Goal: Task Accomplishment & Management: Complete application form

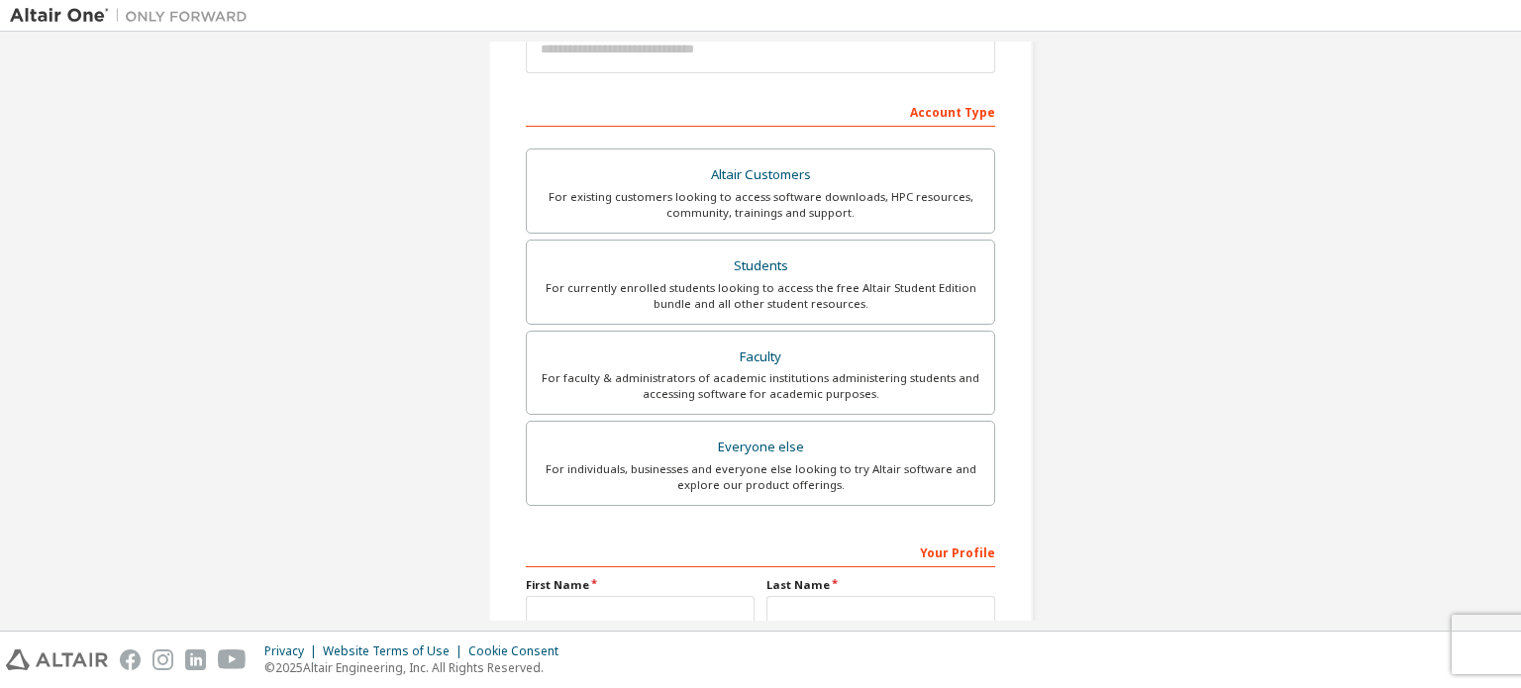
scroll to position [297, 0]
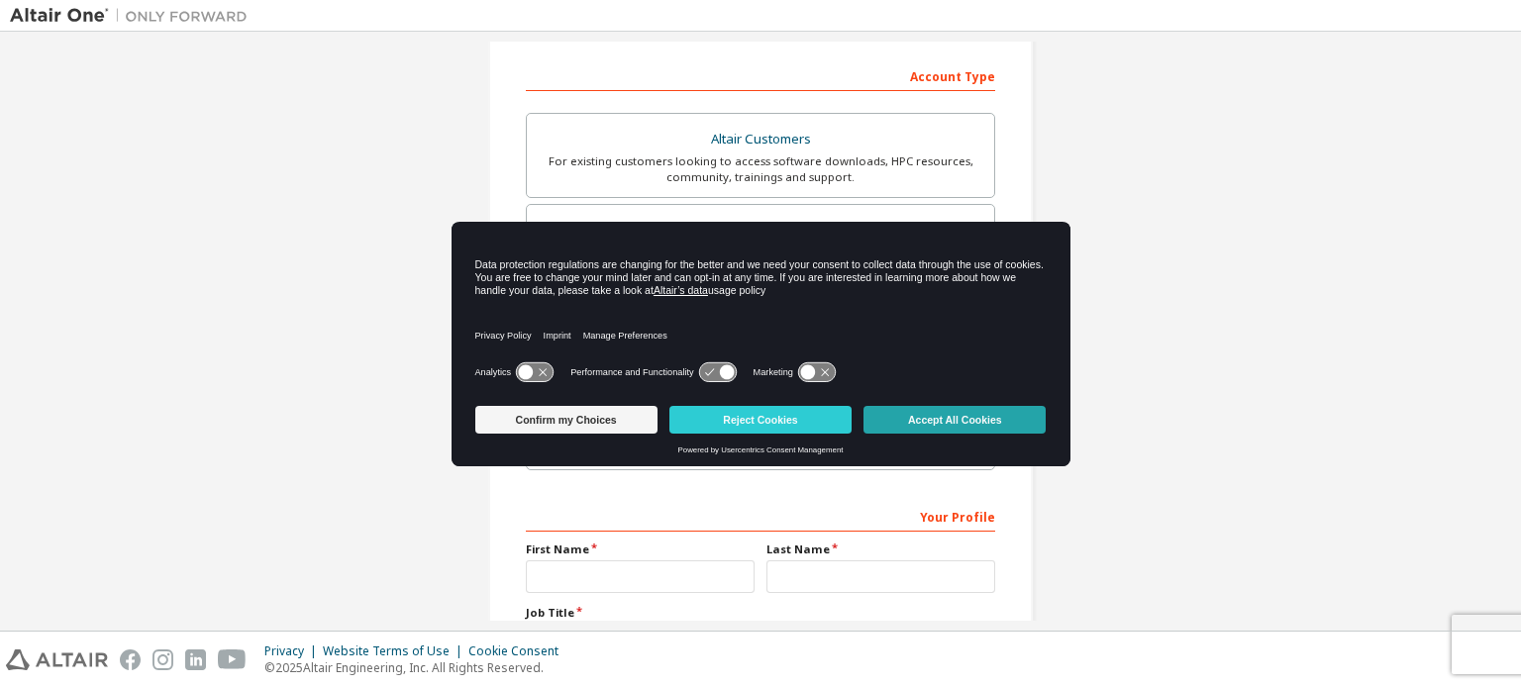
click at [907, 416] on button "Accept All Cookies" at bounding box center [955, 420] width 182 height 28
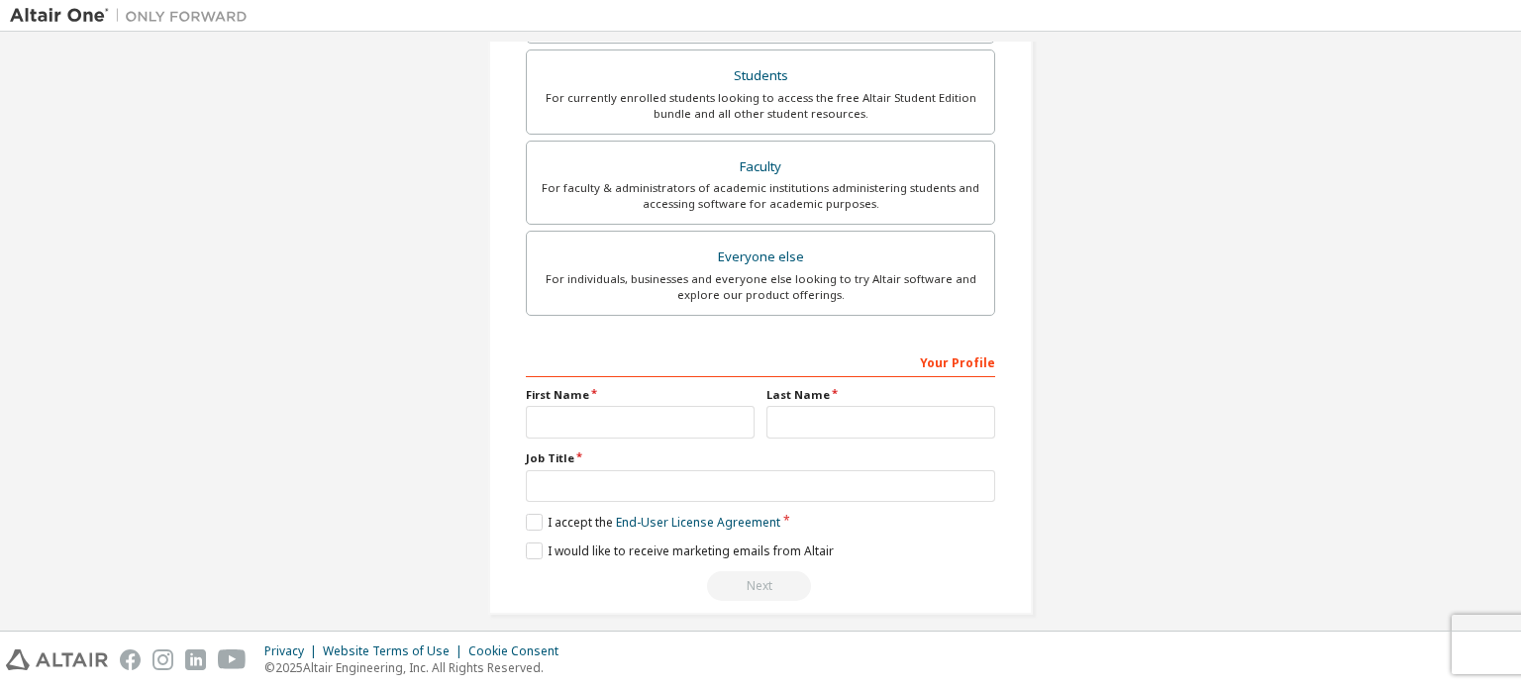
scroll to position [464, 0]
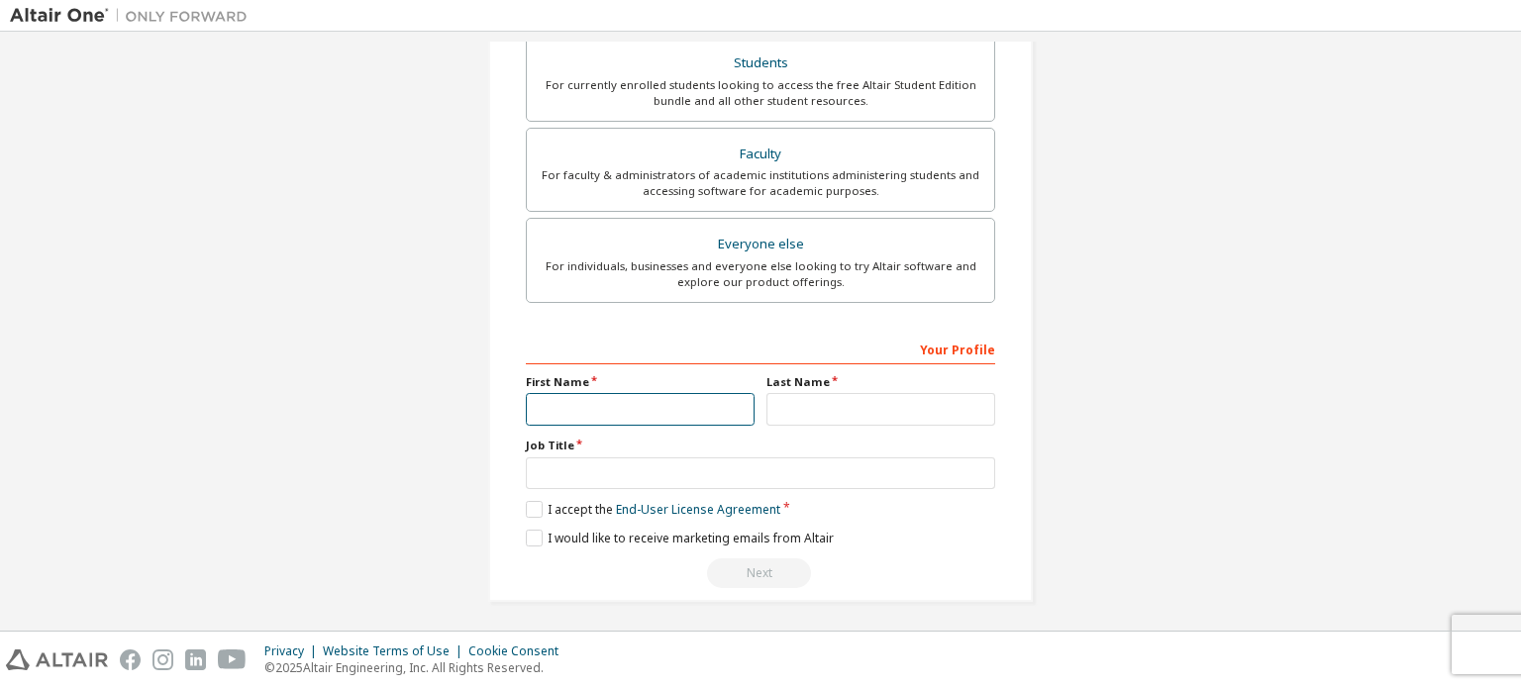
click at [618, 415] on input "text" at bounding box center [640, 409] width 229 height 33
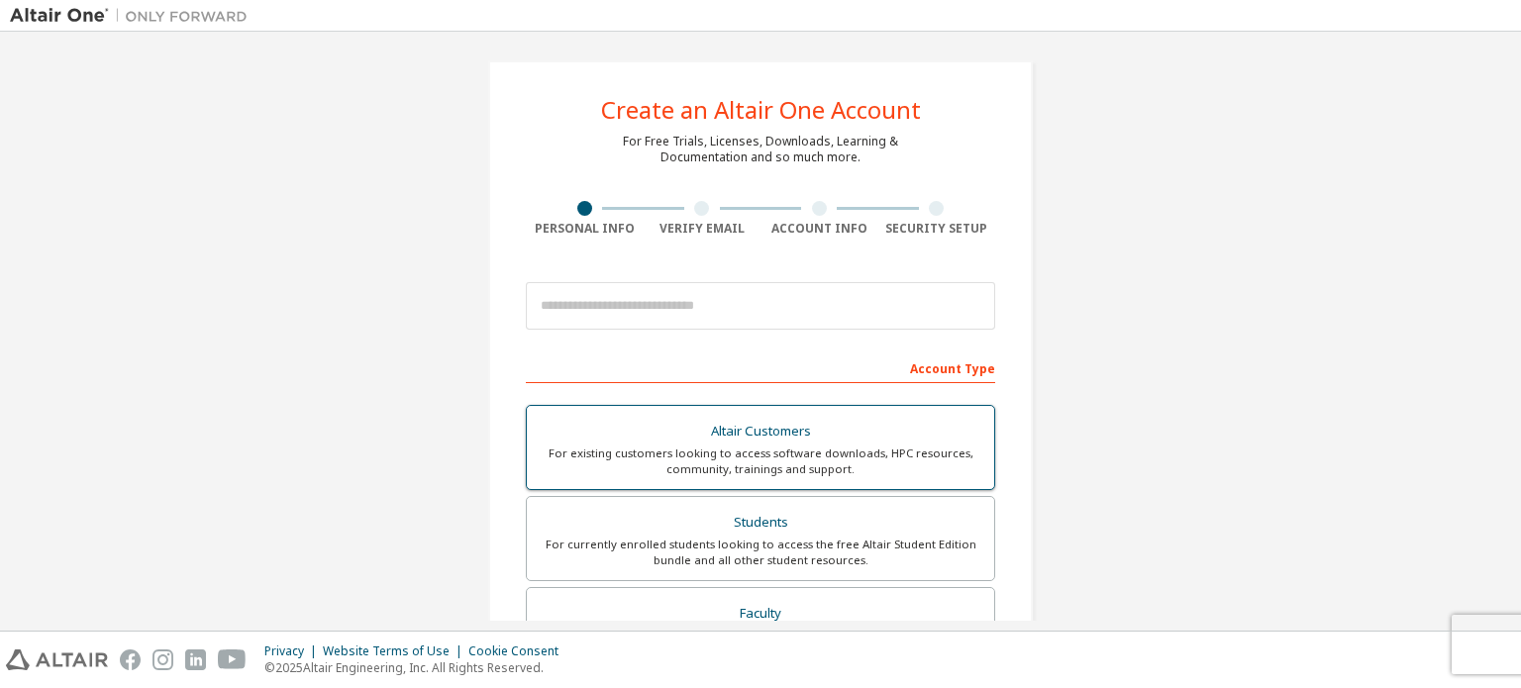
scroll to position [0, 0]
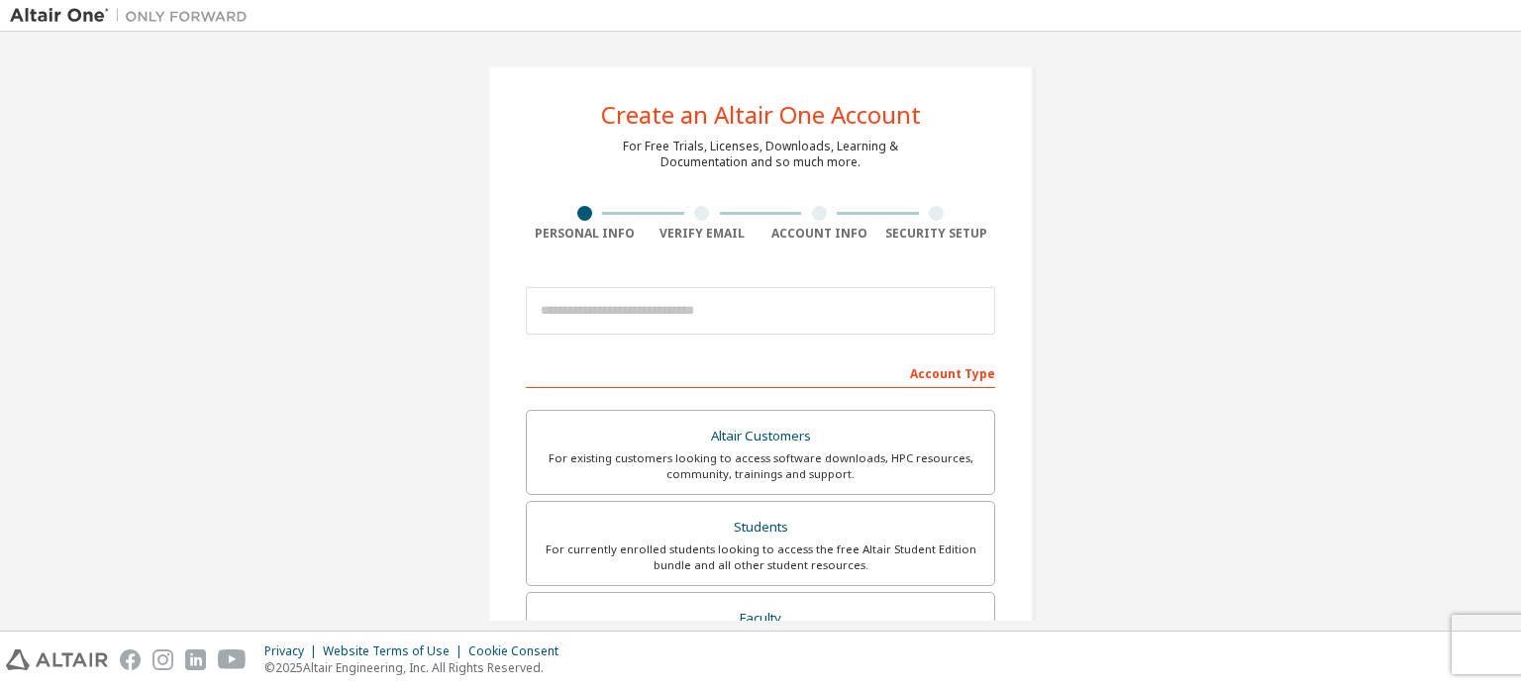
click at [694, 209] on div at bounding box center [701, 213] width 15 height 15
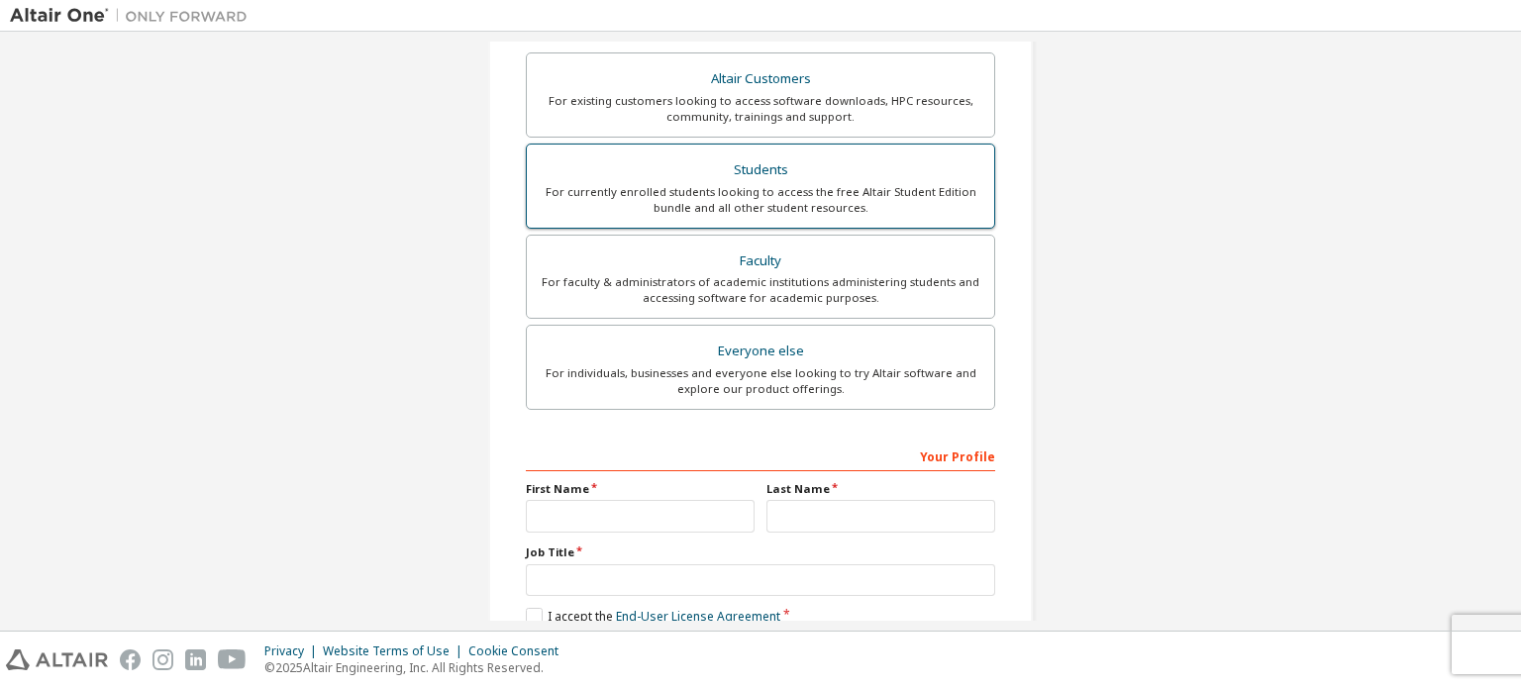
scroll to position [297, 0]
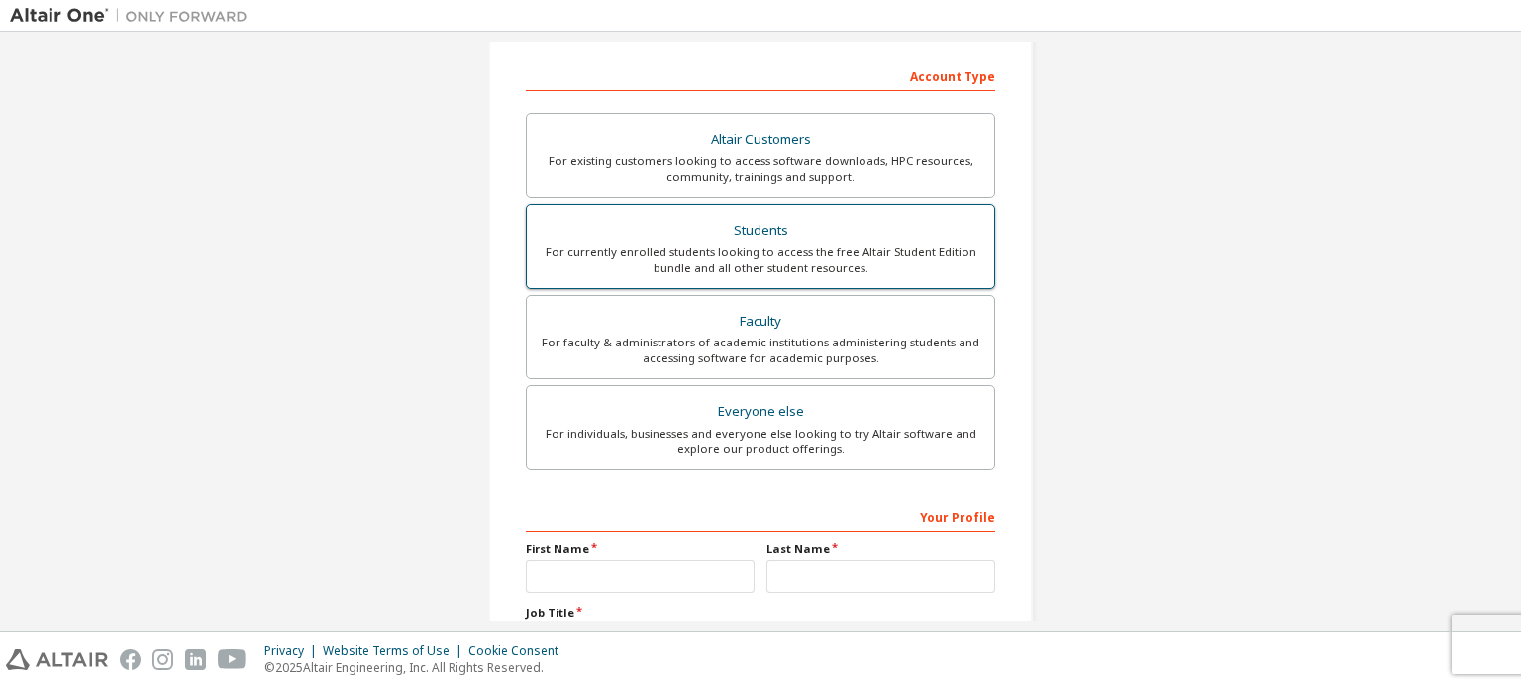
click at [815, 238] on div "Students" at bounding box center [761, 231] width 444 height 28
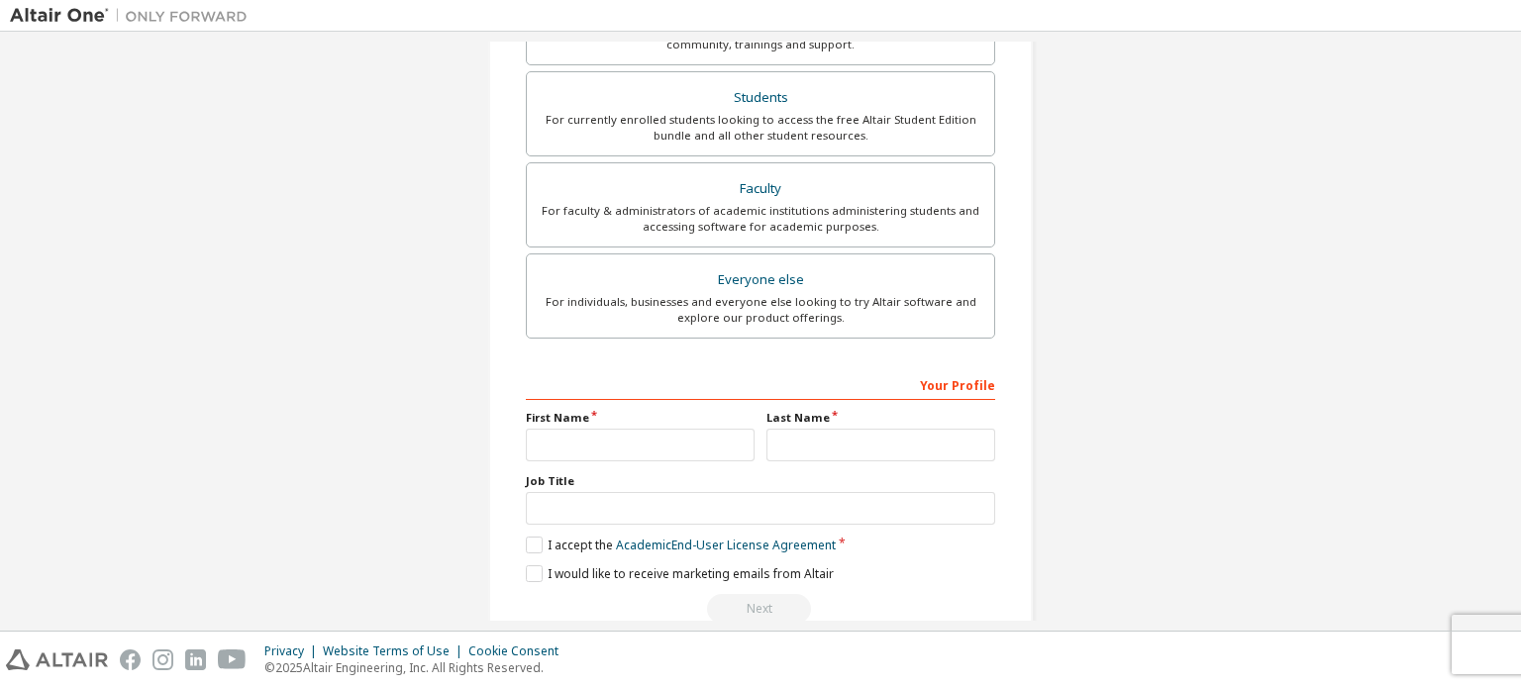
scroll to position [495, 0]
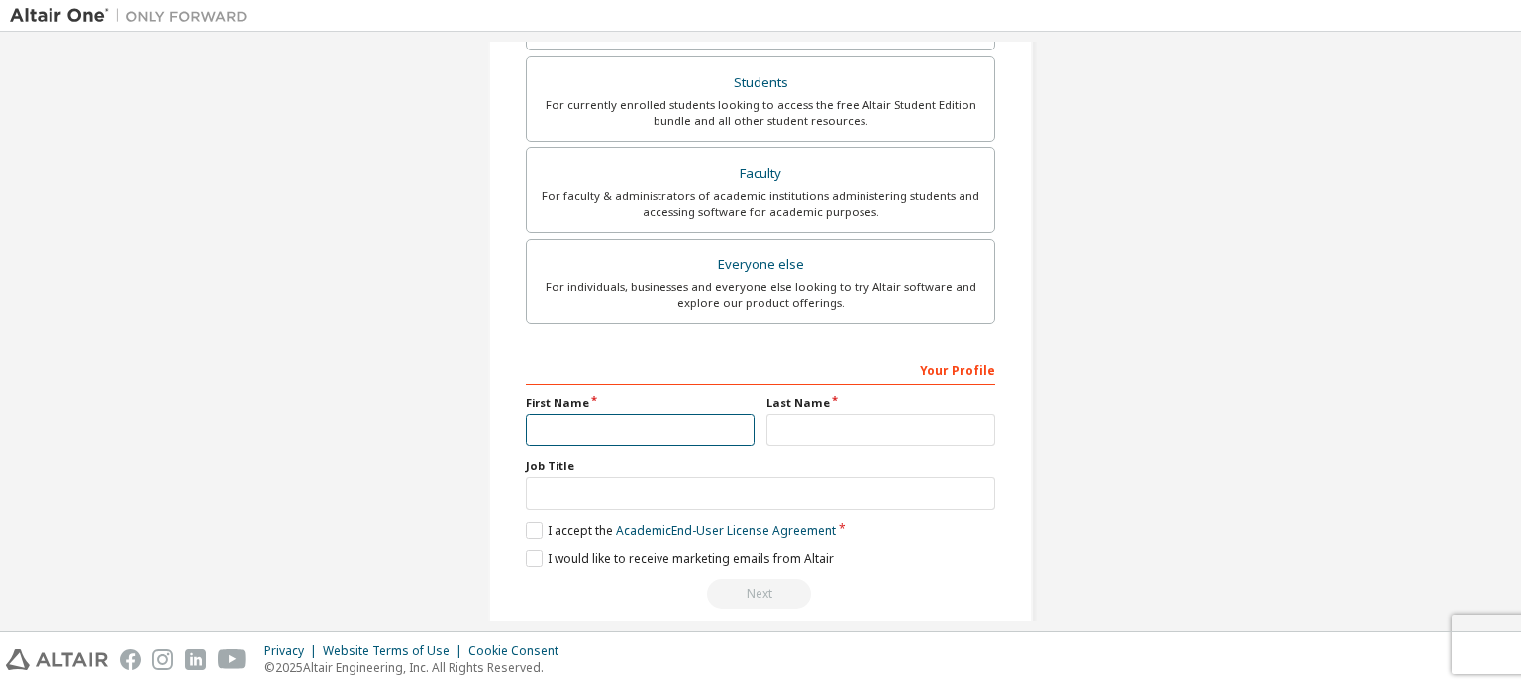
click at [630, 435] on input "text" at bounding box center [640, 430] width 229 height 33
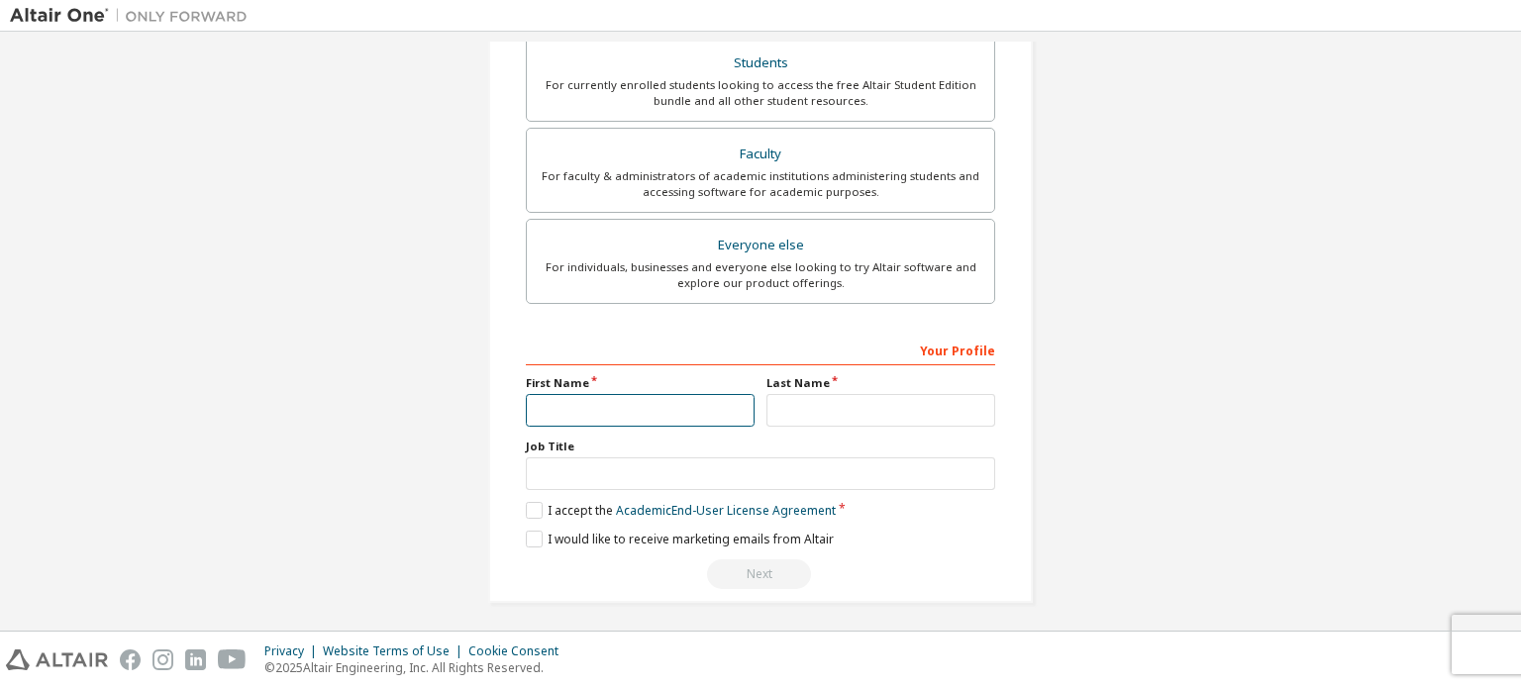
scroll to position [516, 0]
click at [628, 451] on div "Job Title" at bounding box center [760, 463] width 469 height 51
click at [635, 494] on div "Your Profile First Name Last Name Job Title Please provide State/Province to he…" at bounding box center [760, 461] width 469 height 256
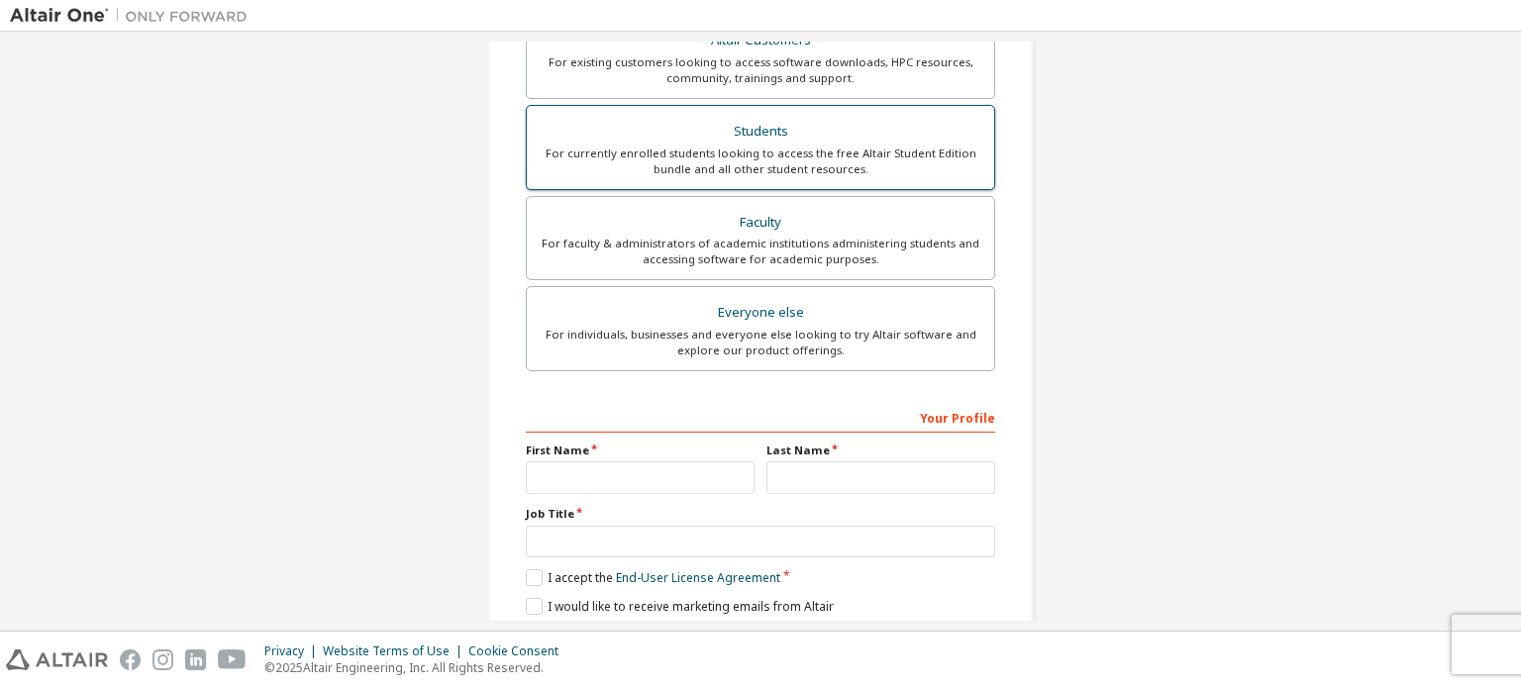
click at [776, 146] on div "For currently enrolled students looking to access the free Altair Student Editi…" at bounding box center [761, 162] width 444 height 32
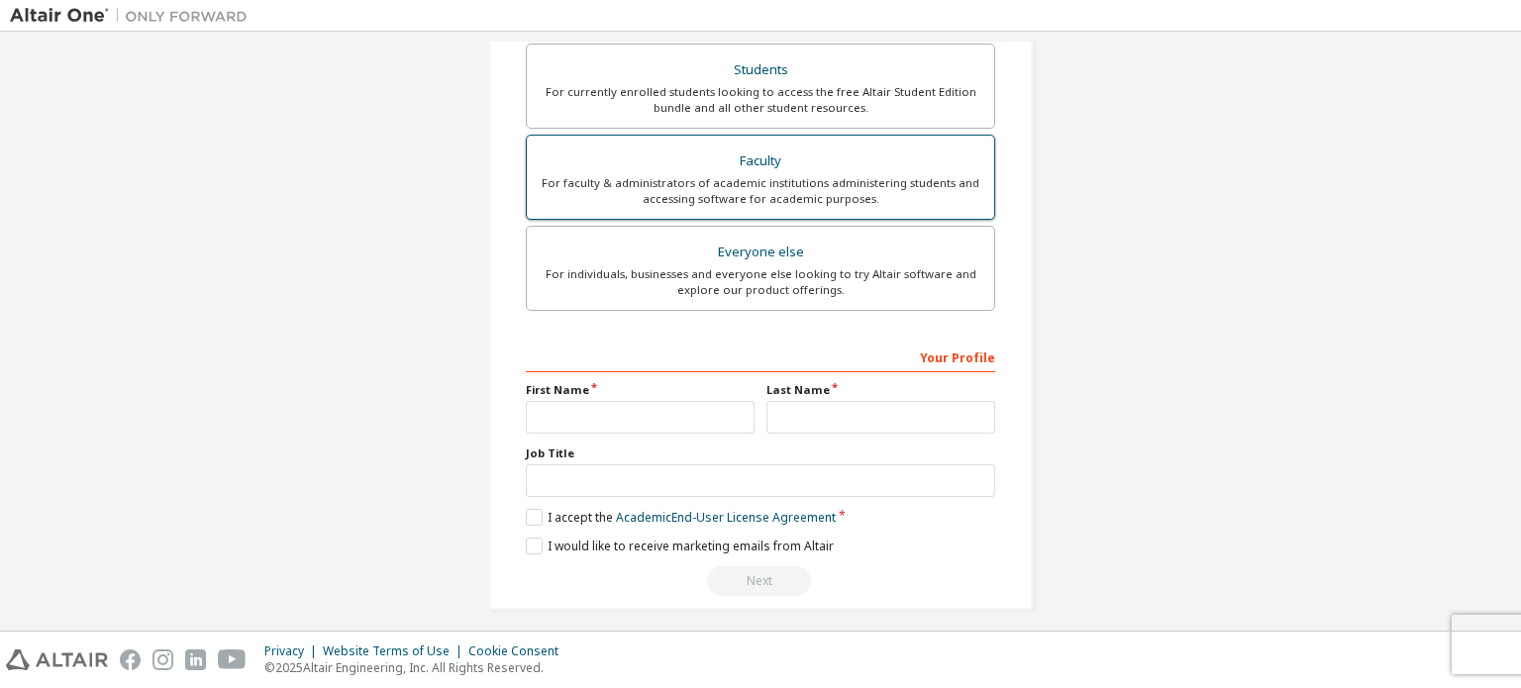
scroll to position [516, 0]
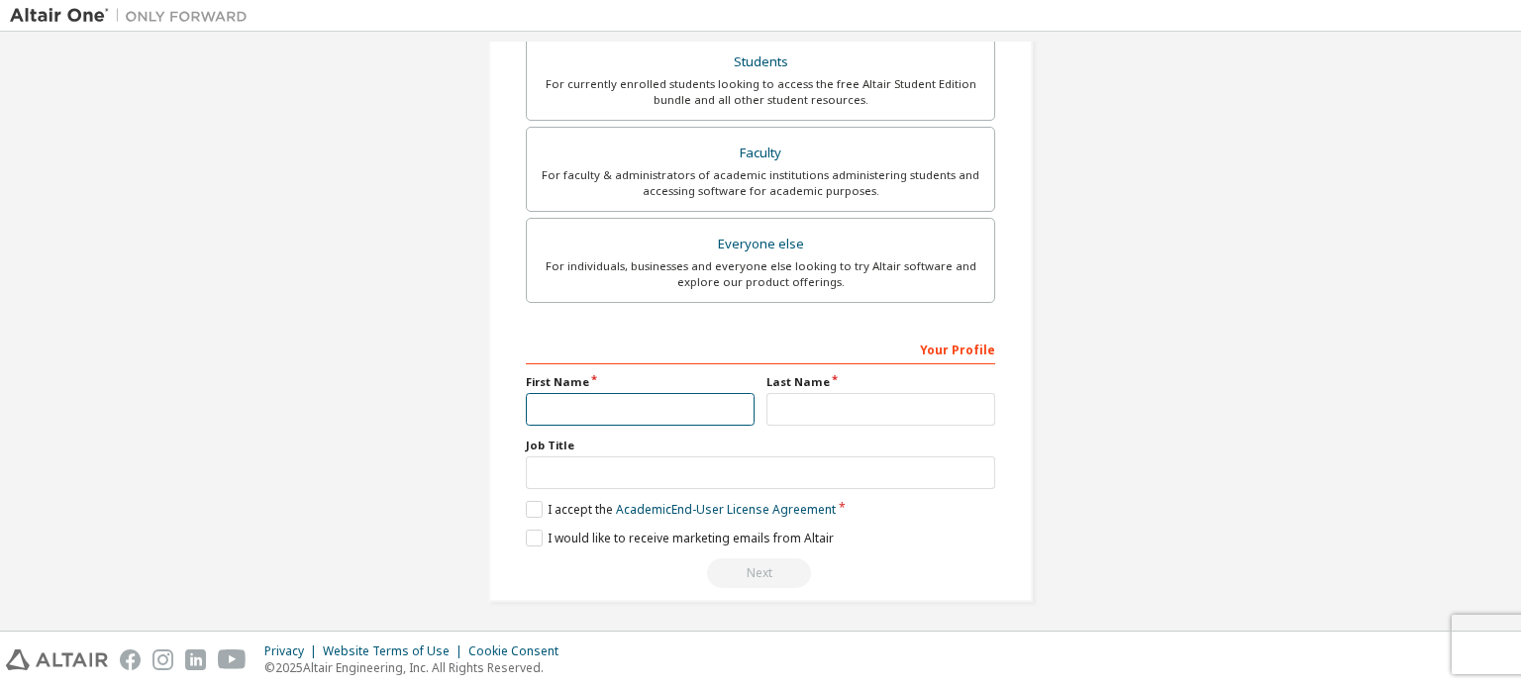
click at [622, 399] on input "text" at bounding box center [640, 409] width 229 height 33
type input "*******"
drag, startPoint x: 947, startPoint y: 384, endPoint x: 943, endPoint y: 403, distance: 19.2
click at [946, 384] on label "Last Name" at bounding box center [881, 382] width 229 height 16
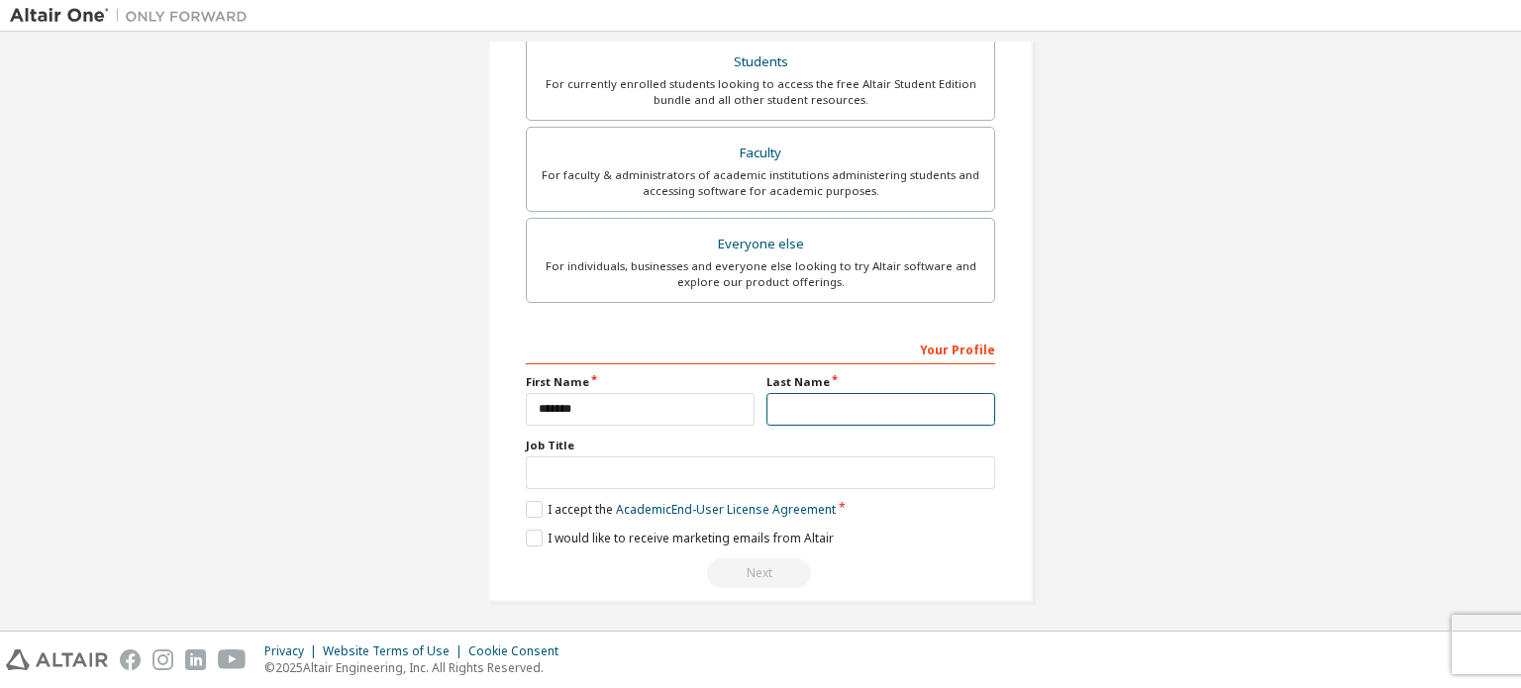
click at [942, 406] on input "text" at bounding box center [881, 409] width 229 height 33
type input "********"
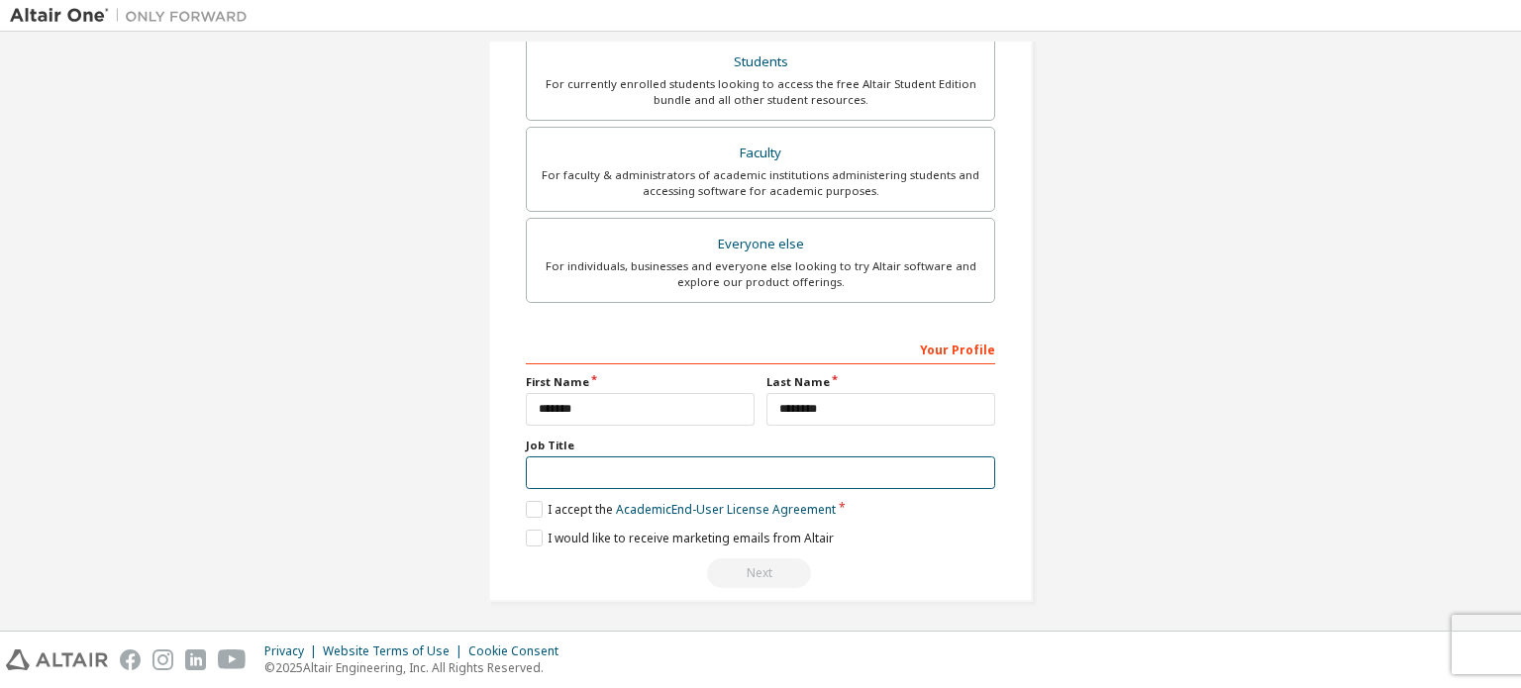
click at [645, 474] on input "text" at bounding box center [760, 473] width 469 height 33
type input "*"
type input "*******"
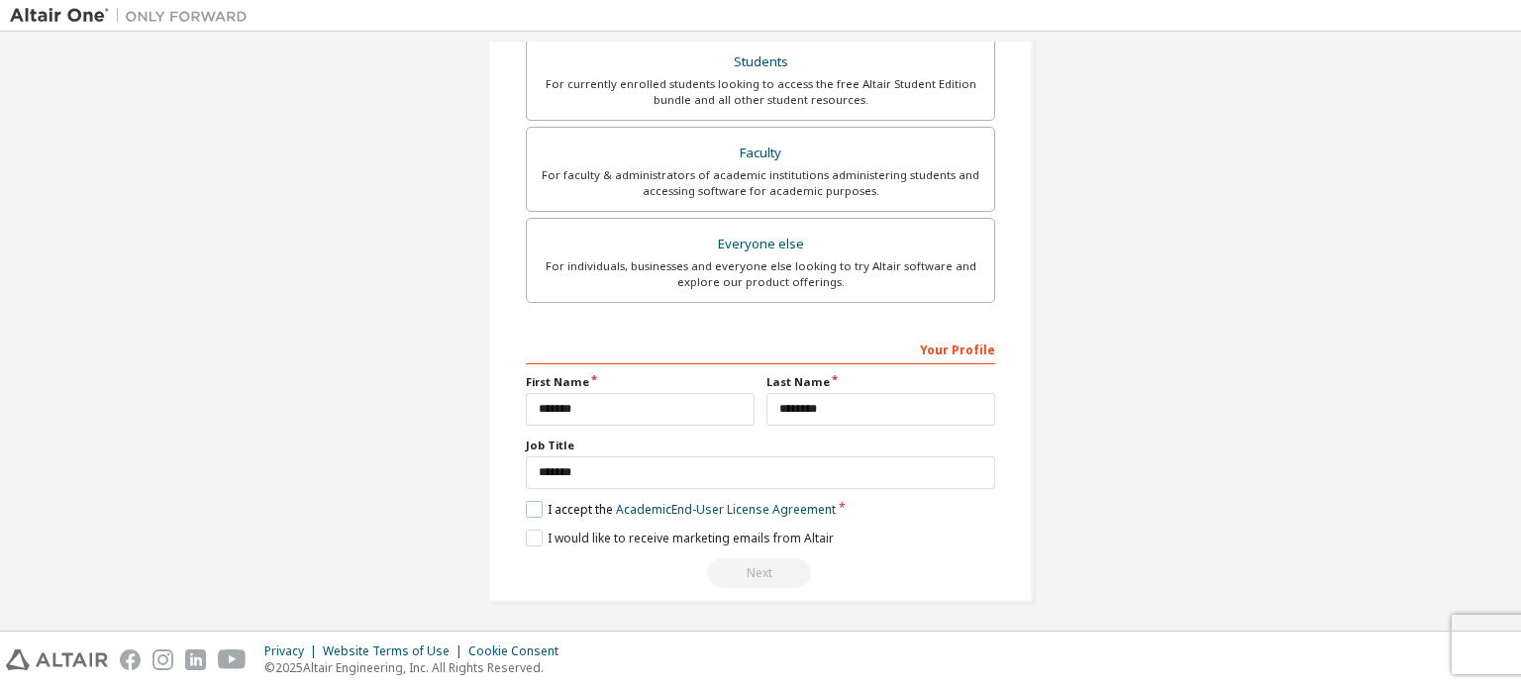
click at [531, 503] on label "I accept the Academic End-User License Agreement" at bounding box center [681, 509] width 310 height 17
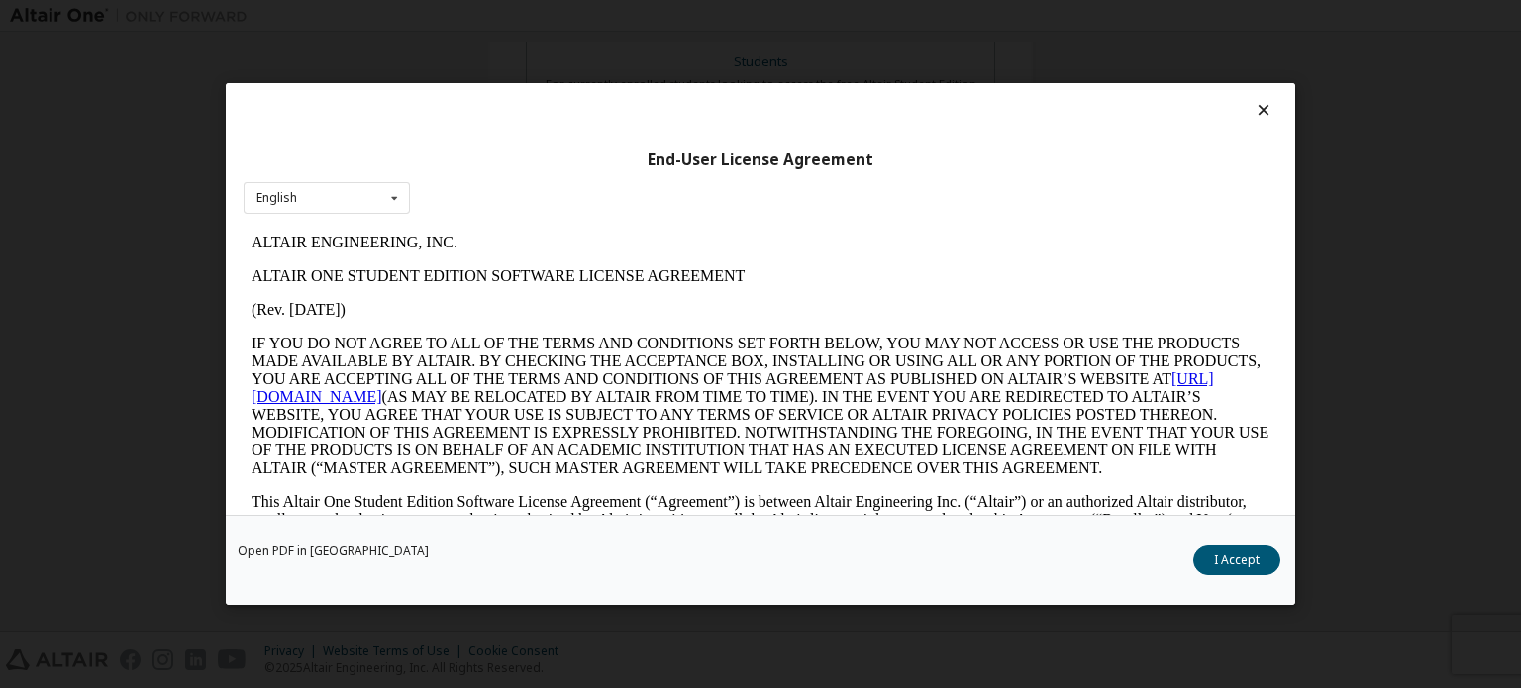
scroll to position [0, 0]
click at [1213, 561] on button "I Accept" at bounding box center [1236, 561] width 87 height 30
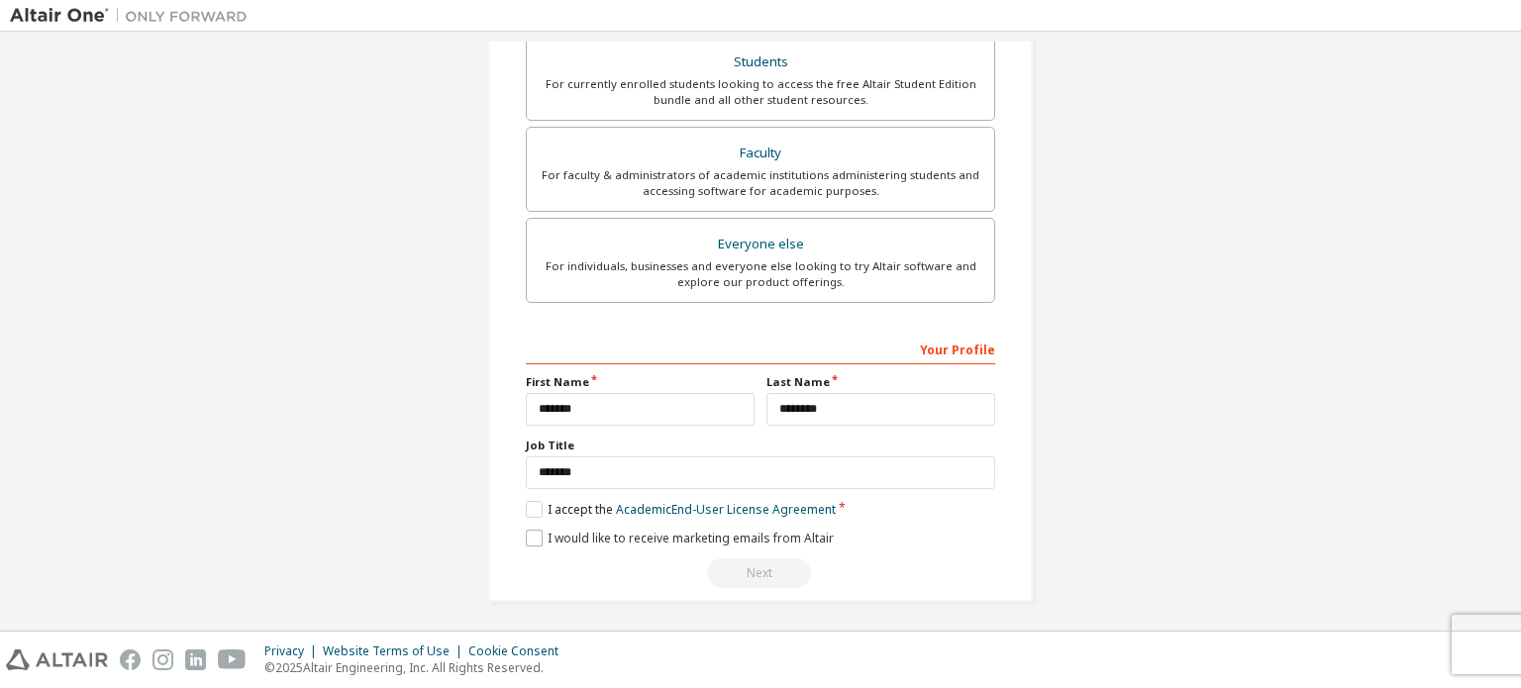
drag, startPoint x: 512, startPoint y: 539, endPoint x: 526, endPoint y: 535, distance: 14.4
click at [514, 538] on div "Create an Altair One Account For Free Trials, Licenses, Downloads, Learning & D…" at bounding box center [760, 75] width 545 height 1053
click at [529, 534] on label "I would like to receive marketing emails from Altair" at bounding box center [680, 538] width 308 height 17
click at [765, 572] on div "Next" at bounding box center [760, 574] width 469 height 30
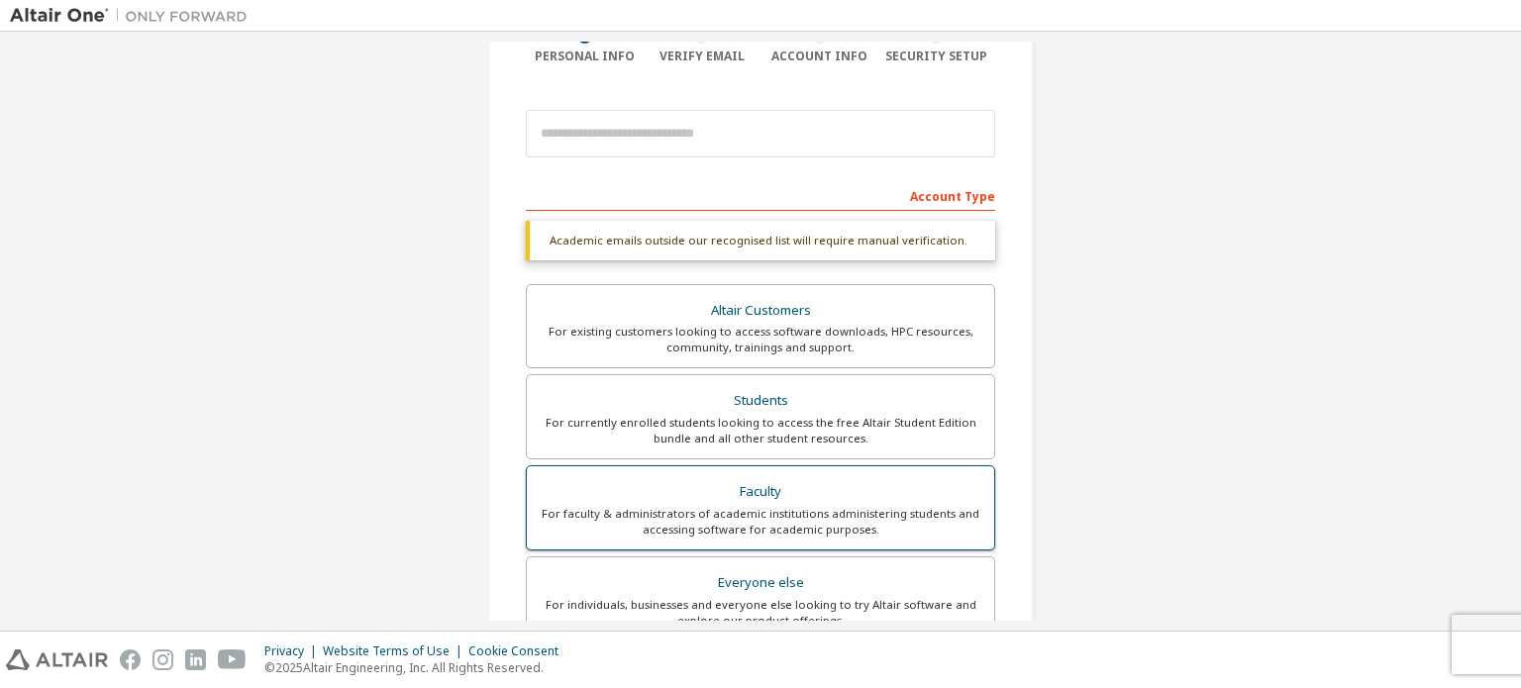
scroll to position [120, 0]
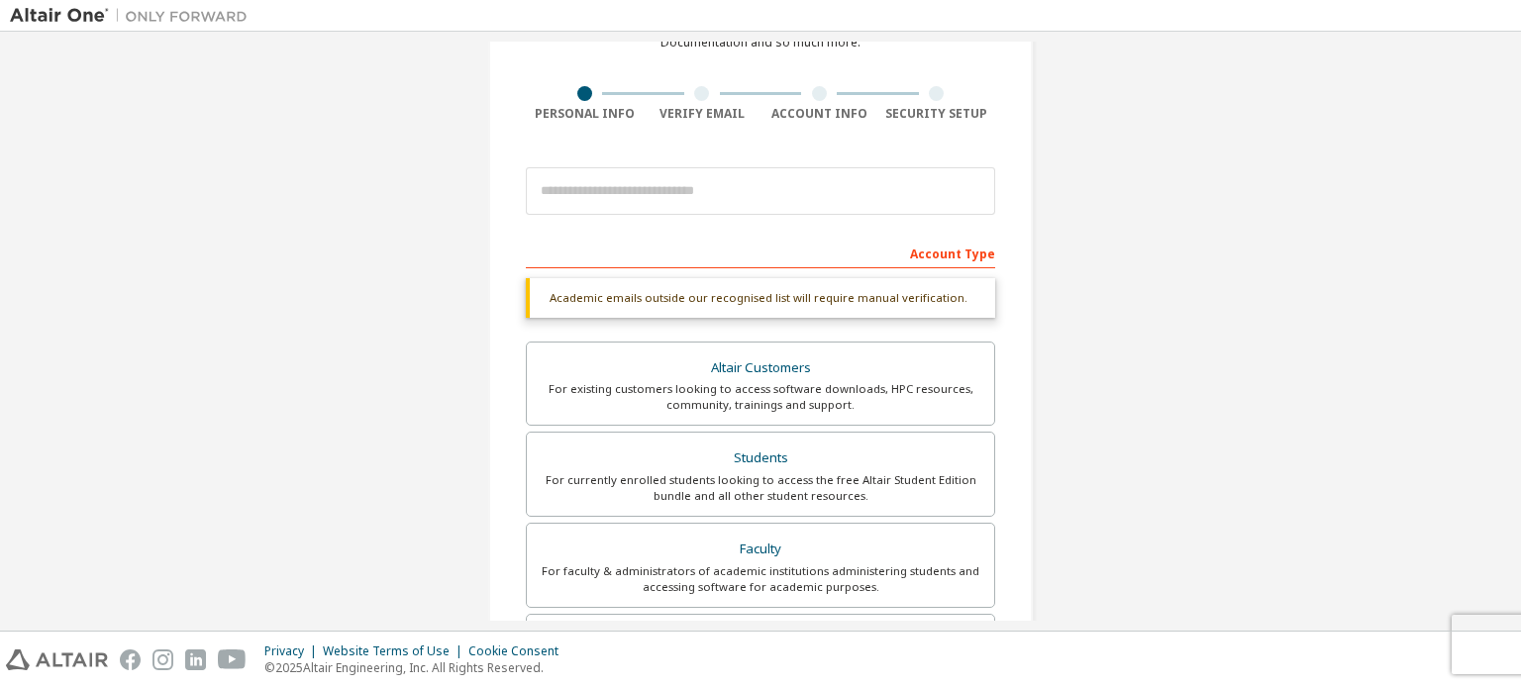
click at [662, 272] on div "Account Type Academic emails outside our recognised list will require manual ve…" at bounding box center [760, 611] width 469 height 748
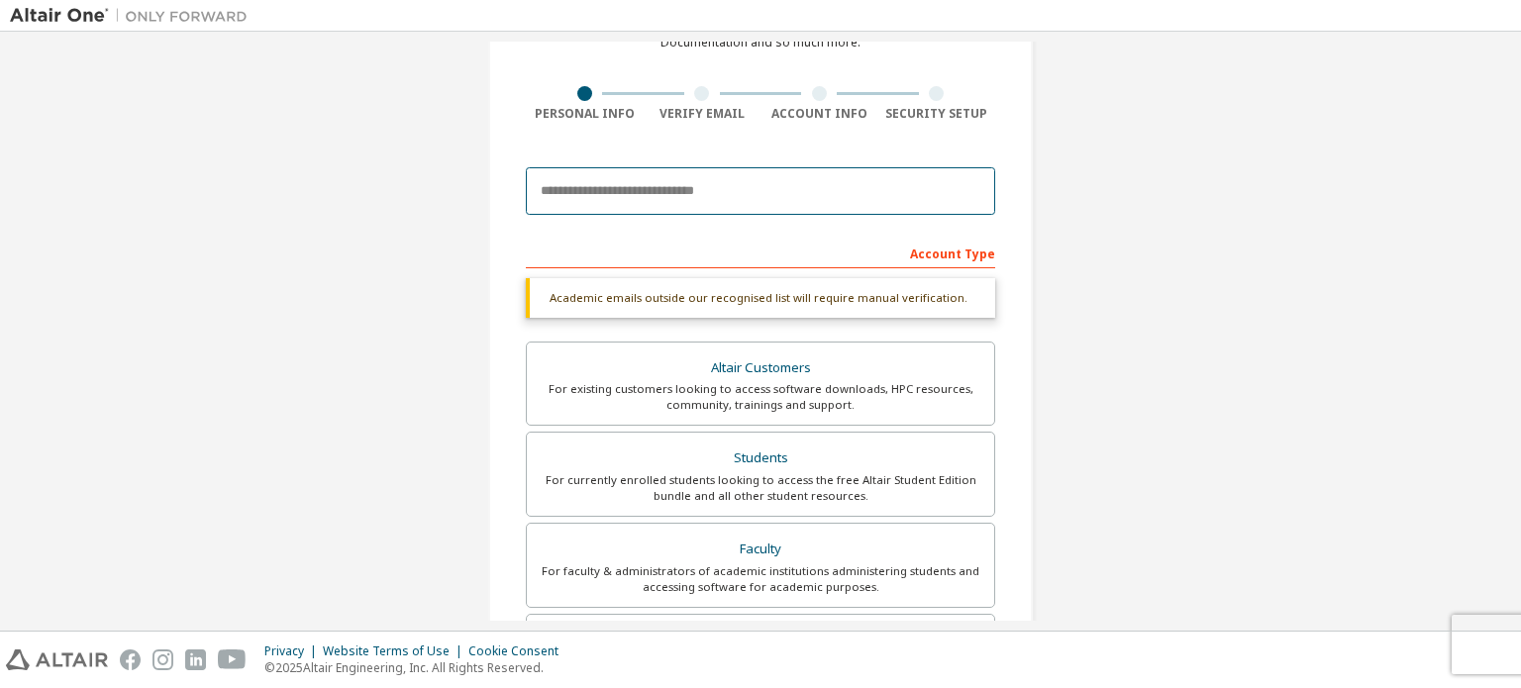
click at [616, 185] on input "email" at bounding box center [760, 191] width 469 height 48
type input "**********"
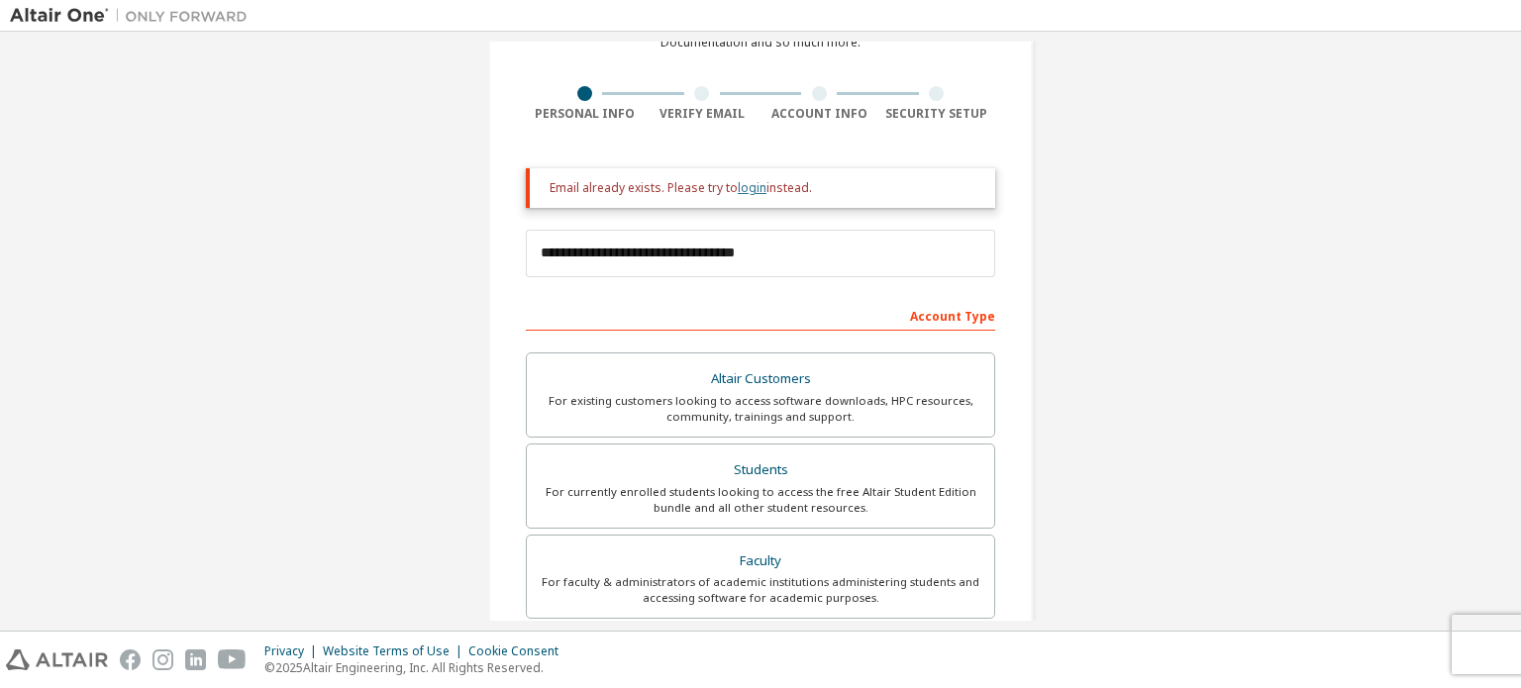
click at [744, 183] on link "login" at bounding box center [752, 187] width 29 height 17
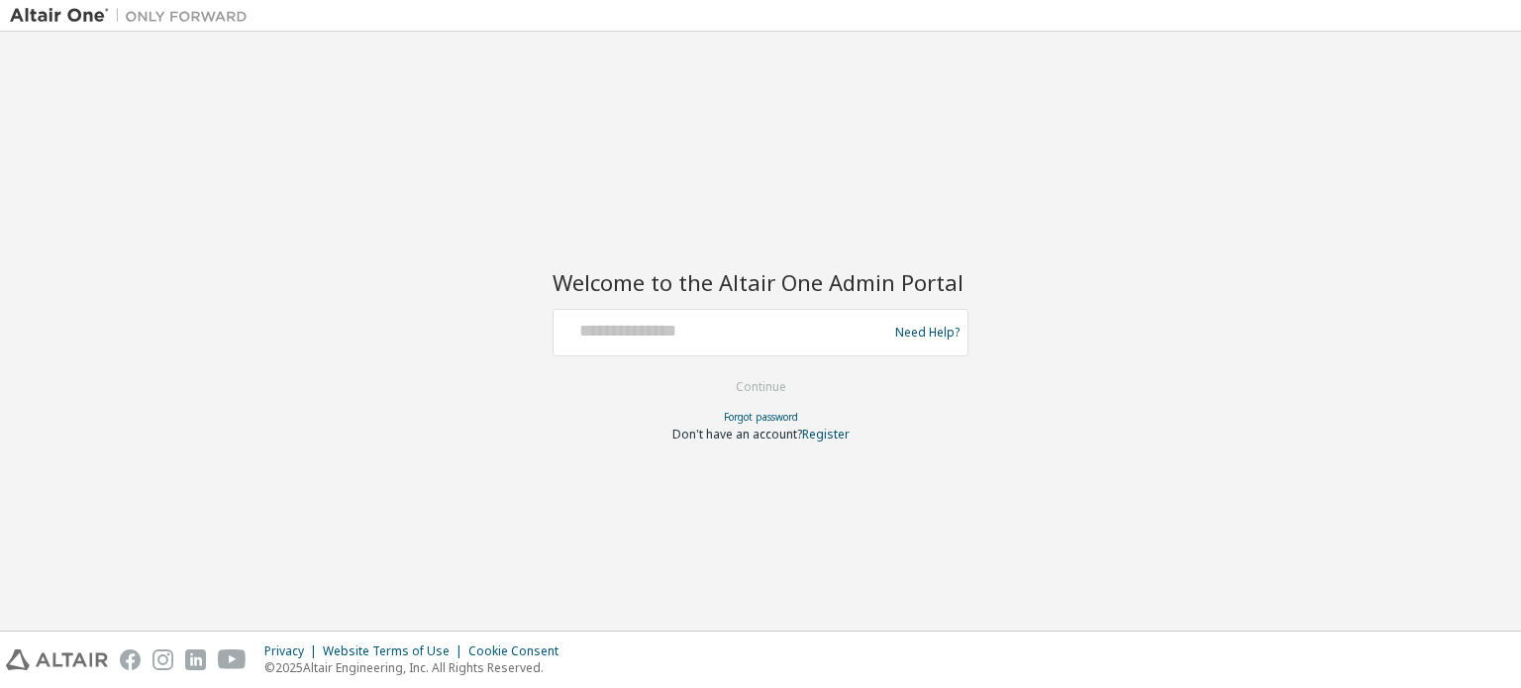
click at [693, 311] on div "Need Help?" at bounding box center [761, 333] width 416 height 48
click at [693, 317] on input "text" at bounding box center [724, 328] width 324 height 29
type input "**********"
click at [766, 379] on button "Continue" at bounding box center [761, 387] width 92 height 30
click at [757, 310] on div "**********" at bounding box center [761, 333] width 416 height 48
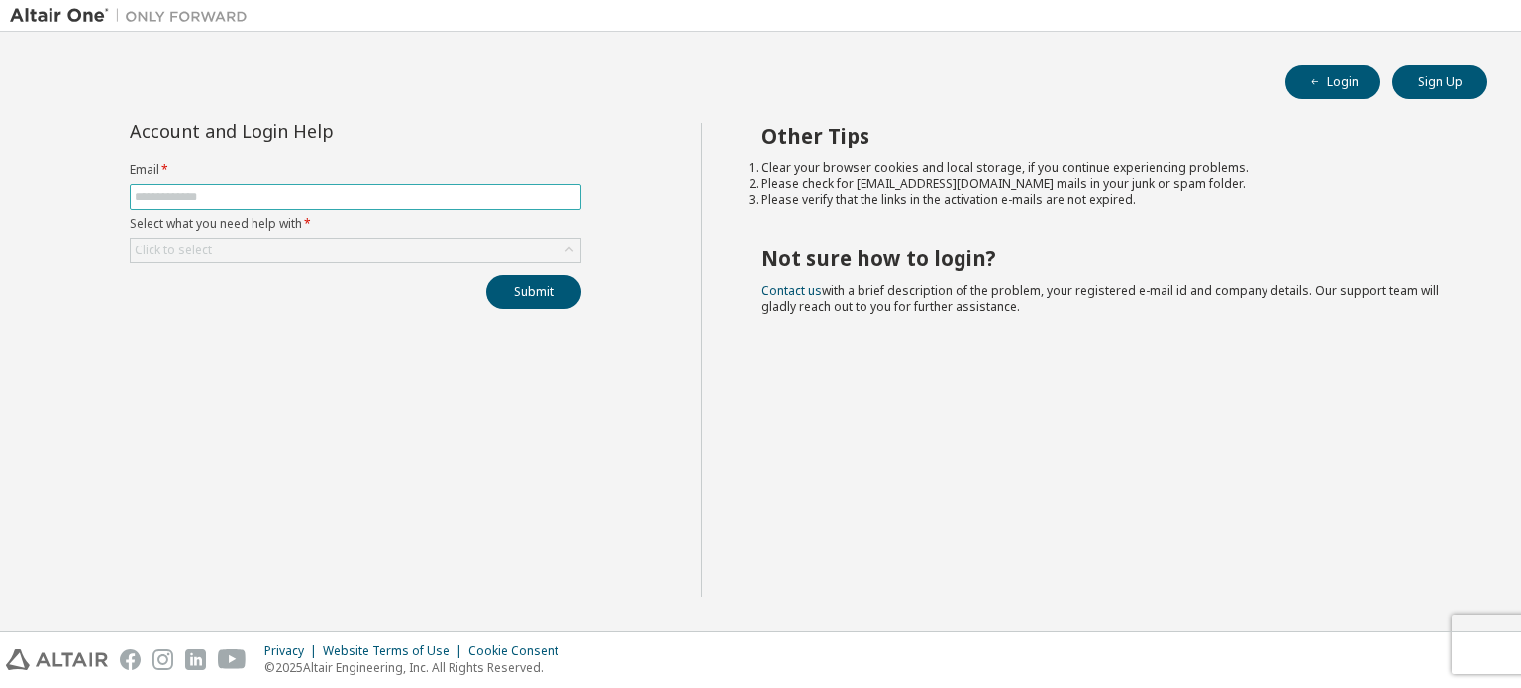
click at [152, 192] on input "text" at bounding box center [356, 197] width 442 height 16
type input "**********"
click at [192, 246] on div "Click to select" at bounding box center [173, 251] width 77 height 16
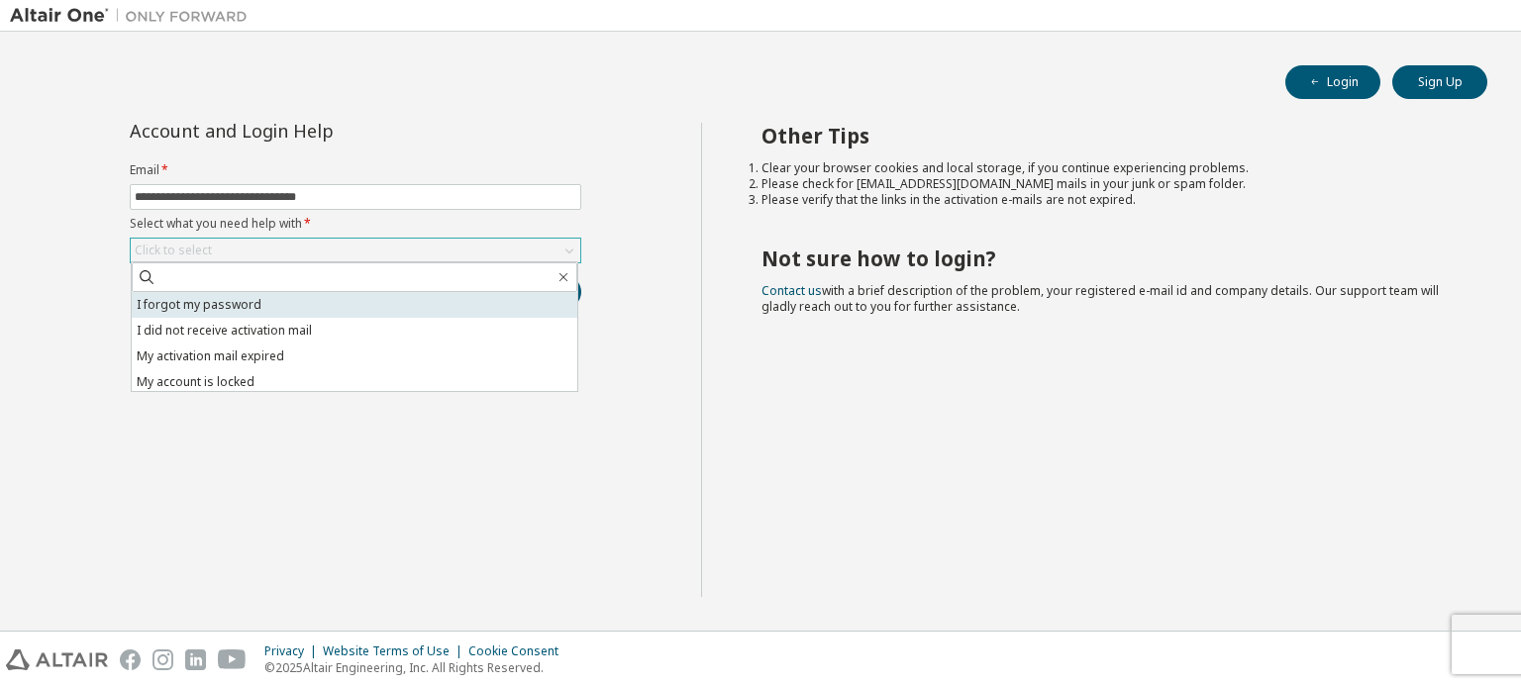
click at [230, 303] on li "I forgot my password" at bounding box center [355, 305] width 446 height 26
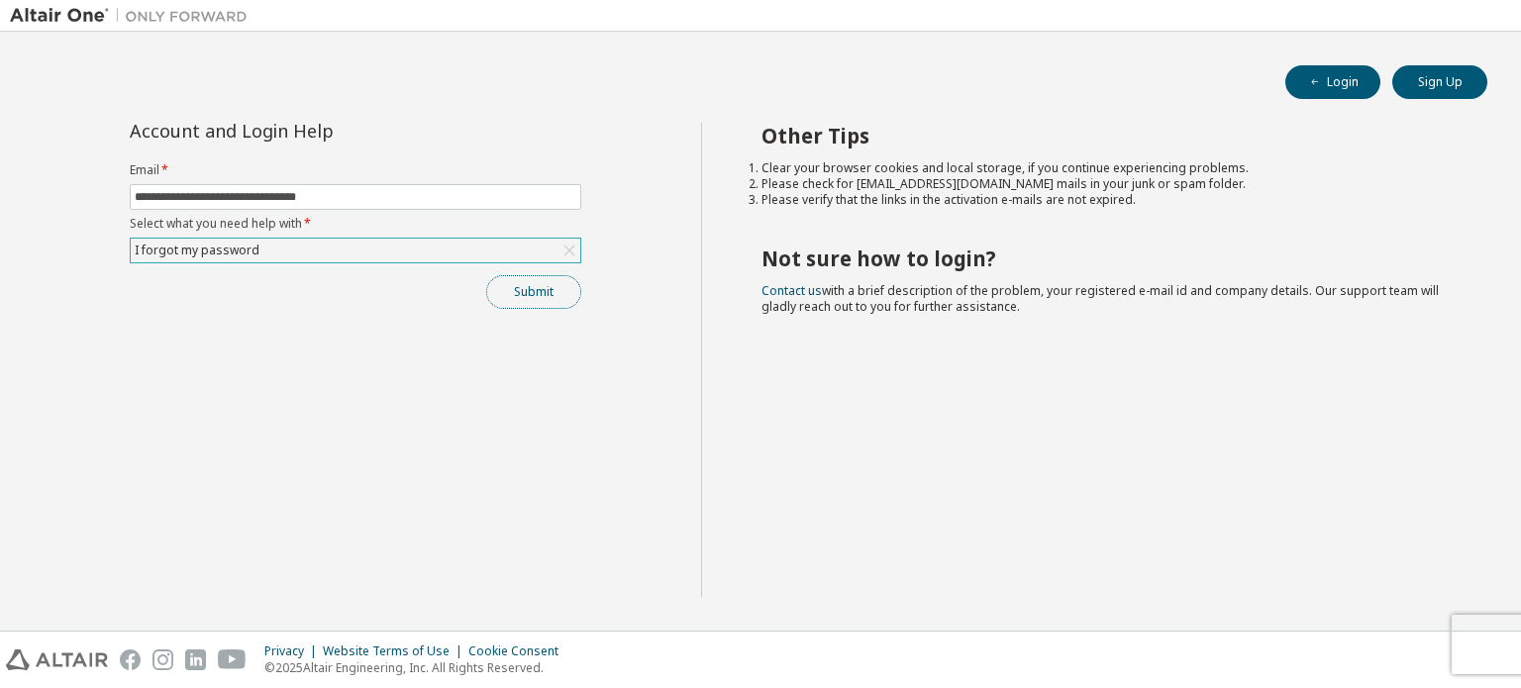
click at [508, 296] on button "Submit" at bounding box center [533, 292] width 95 height 34
click at [281, 253] on div "I forgot my password" at bounding box center [356, 251] width 450 height 24
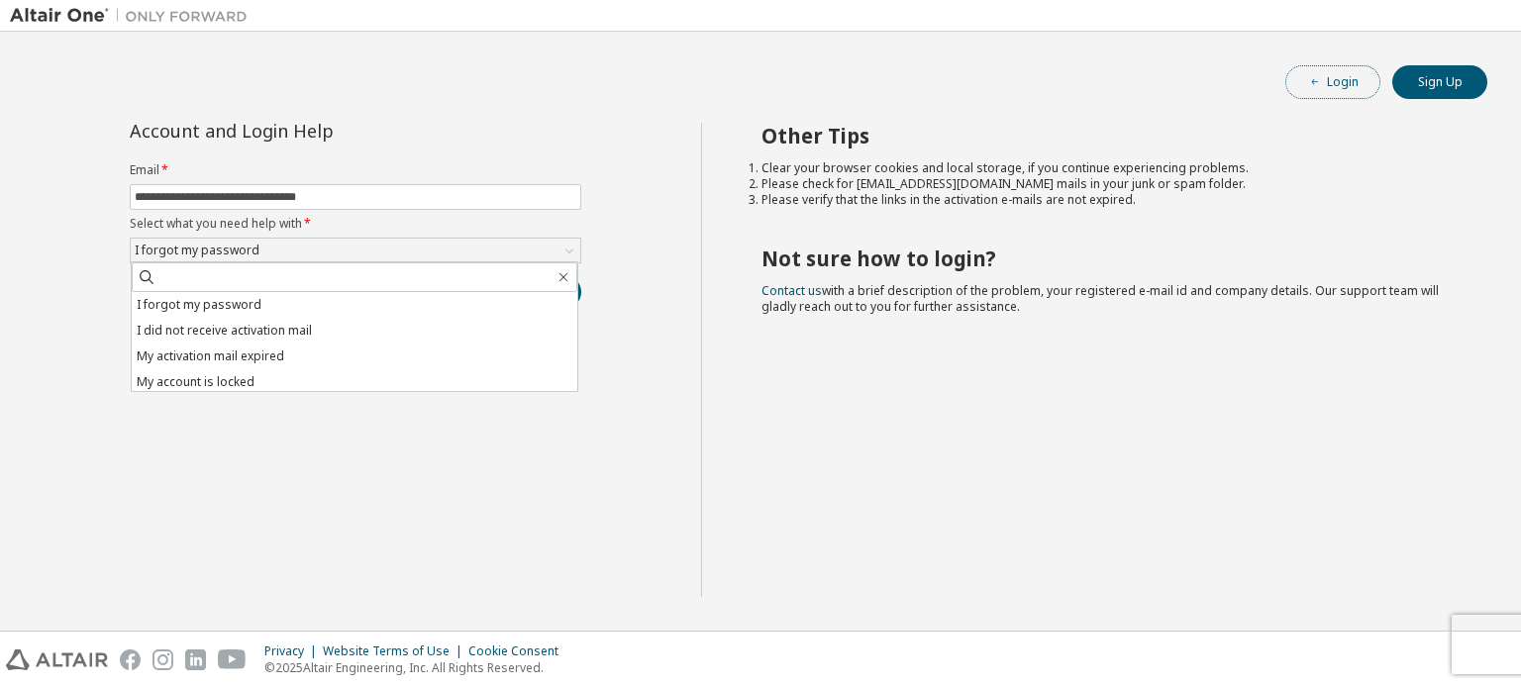
click at [1315, 71] on button "Login" at bounding box center [1332, 82] width 95 height 34
